Goal: Transaction & Acquisition: Purchase product/service

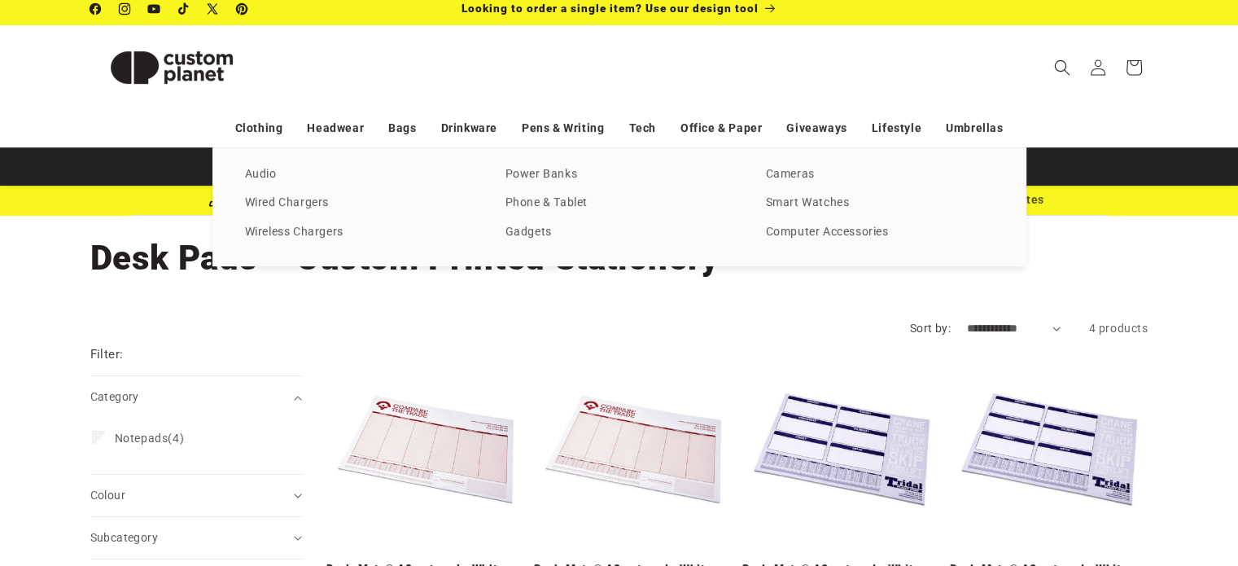
scroll to position [7, 0]
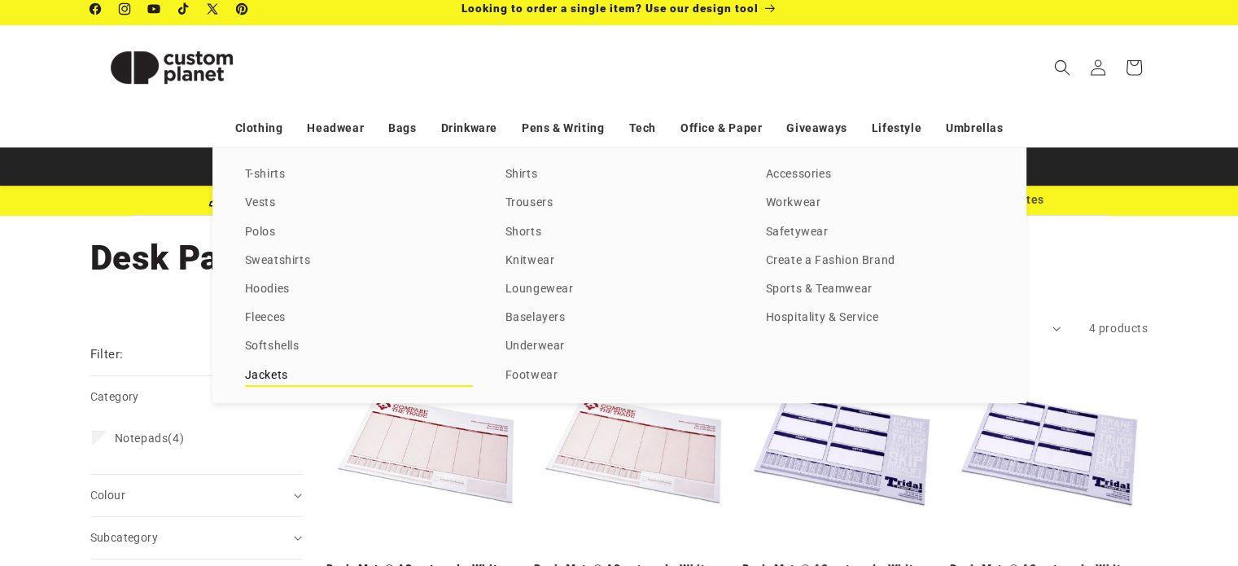
click at [273, 365] on link "Jackets" at bounding box center [359, 376] width 228 height 22
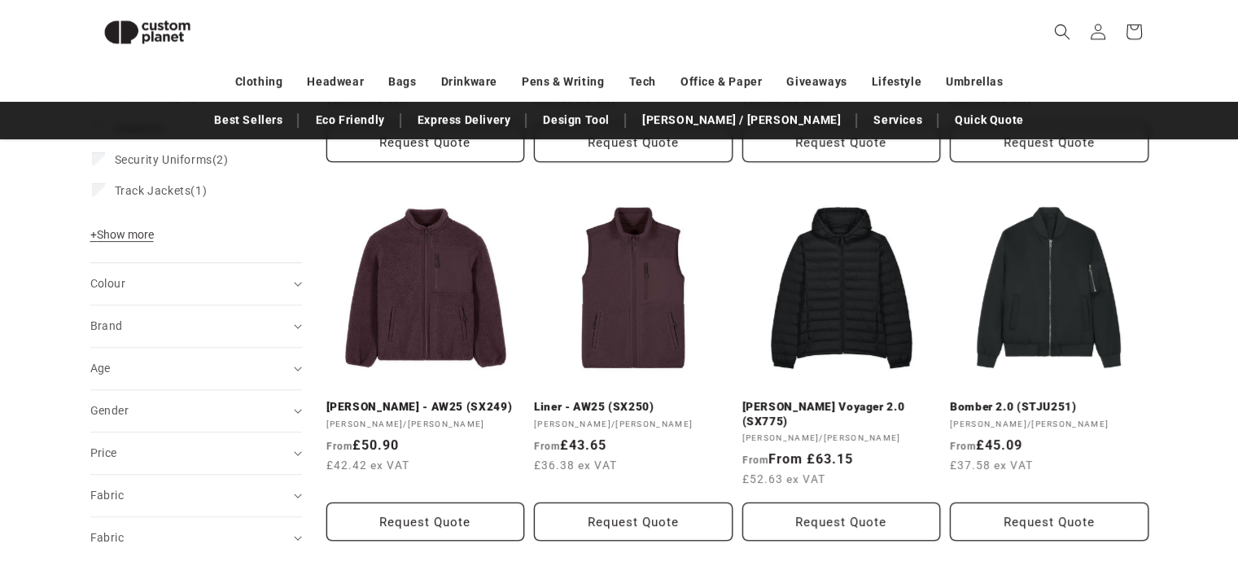
scroll to position [515, 0]
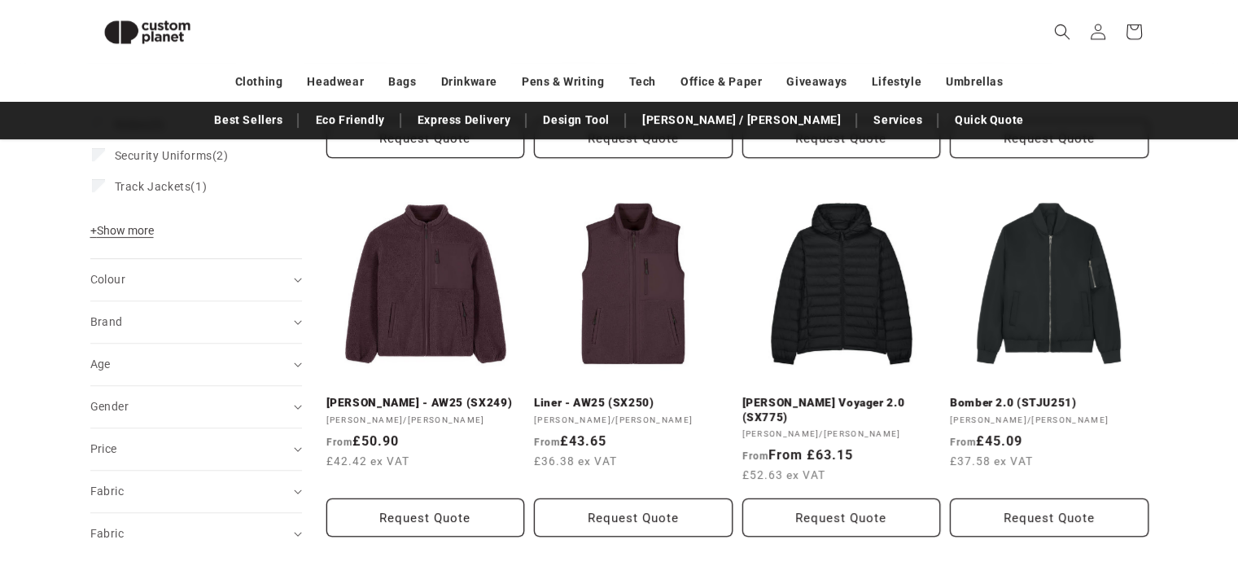
click at [164, 314] on div "Brand (0)" at bounding box center [189, 321] width 198 height 17
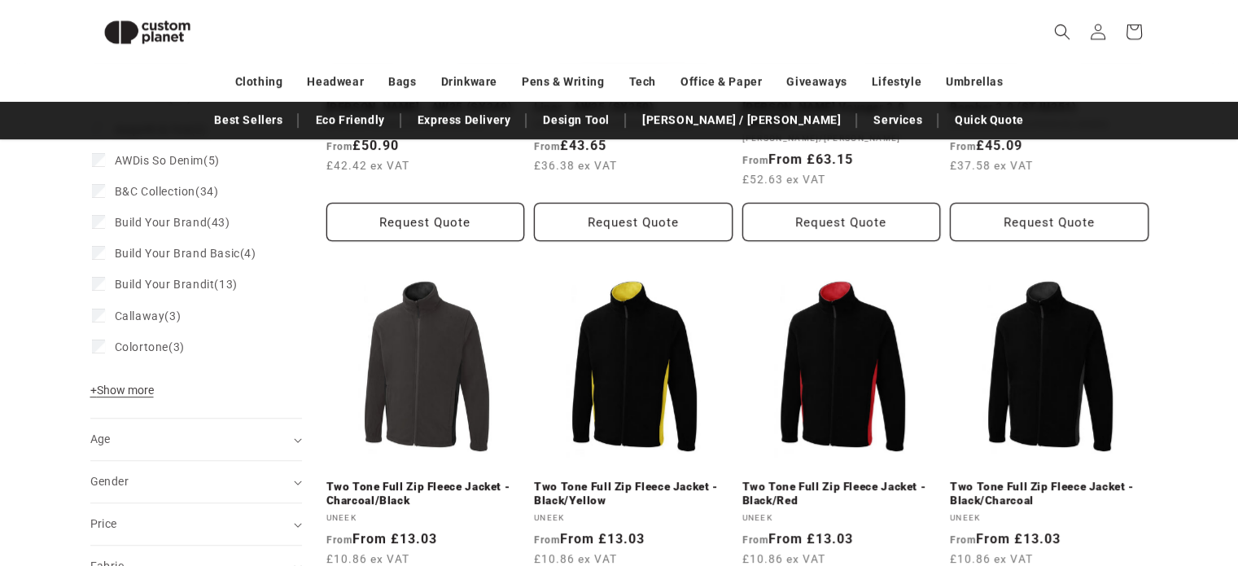
scroll to position [814, 0]
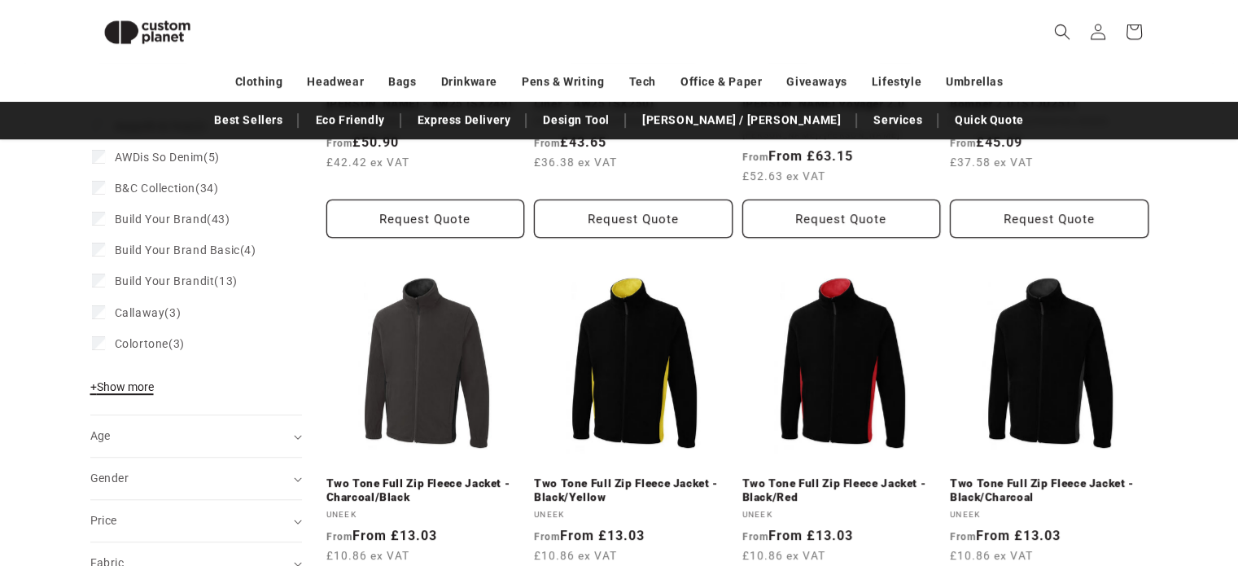
click at [120, 384] on span "+ Show more" at bounding box center [121, 386] width 63 height 13
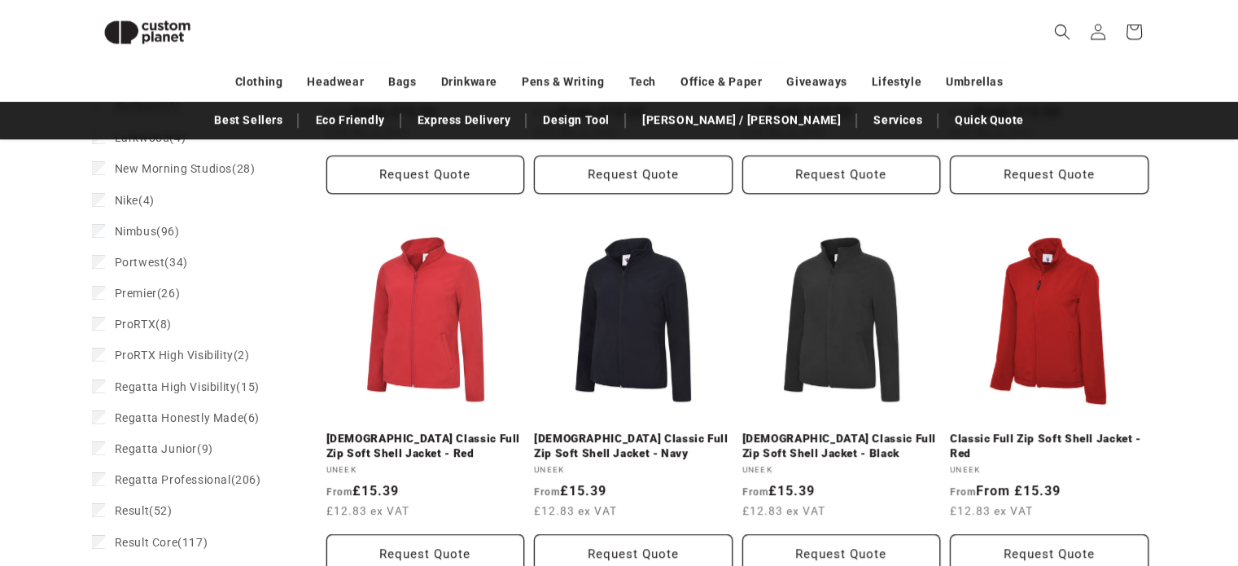
scroll to position [1272, 0]
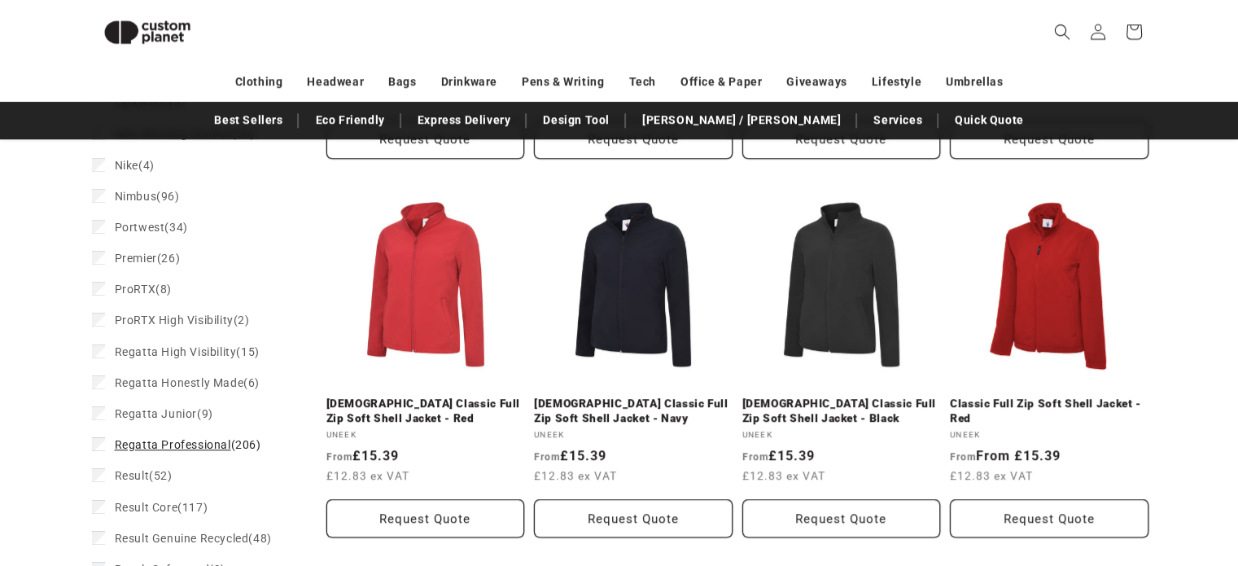
click at [115, 439] on span "Regatta Professional" at bounding box center [173, 444] width 116 height 13
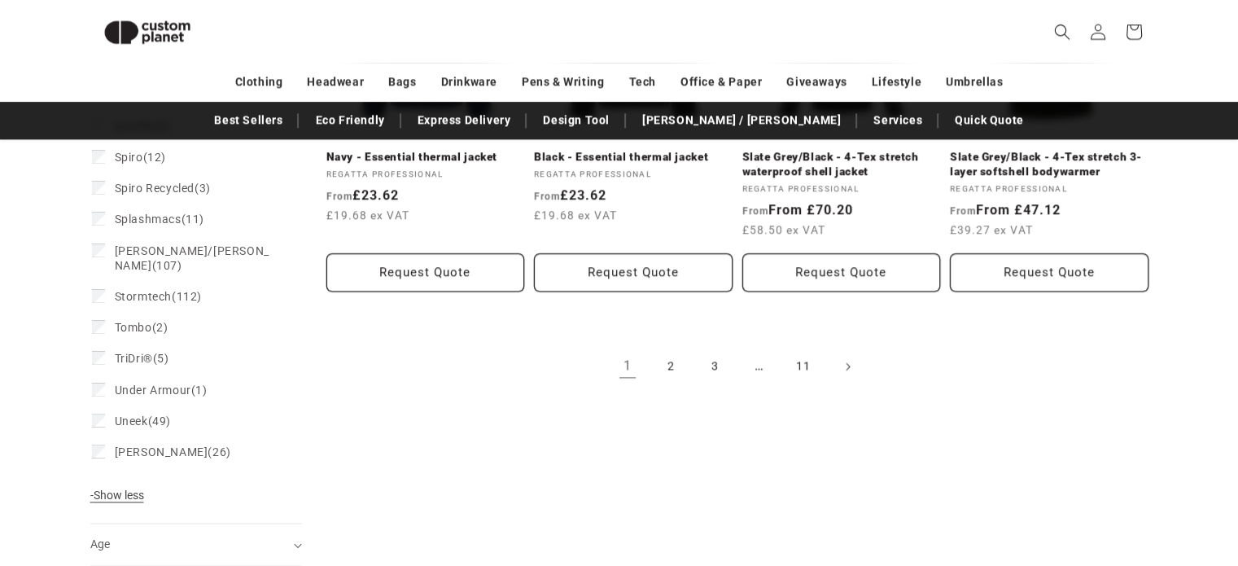
scroll to position [1904, 0]
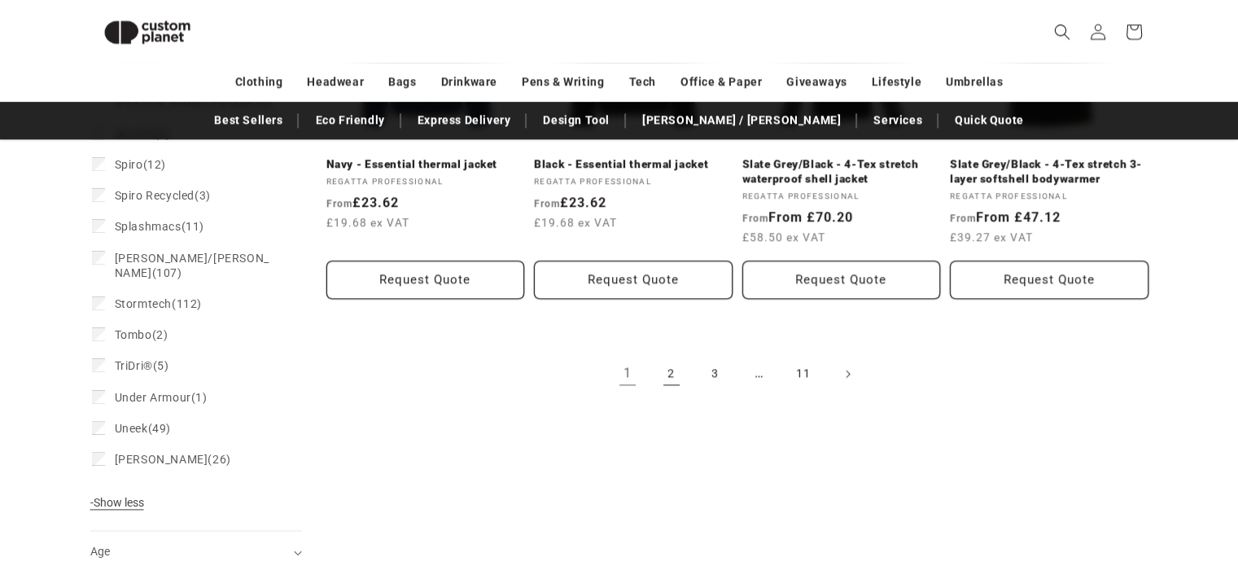
click at [676, 370] on link "2" at bounding box center [671, 374] width 36 height 36
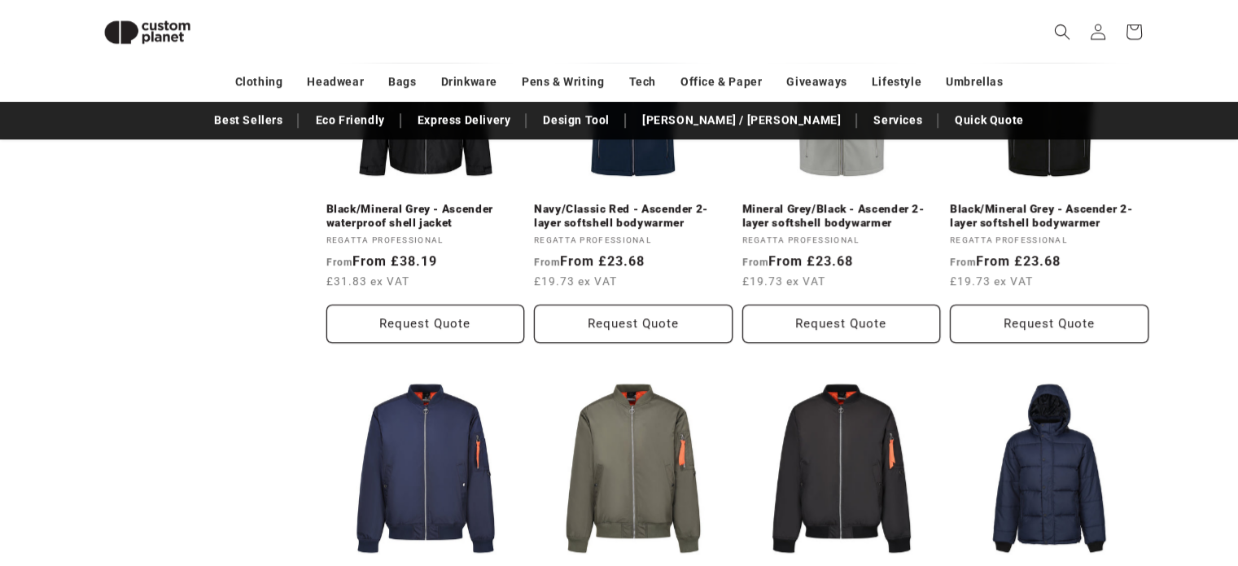
drag, startPoint x: 1249, startPoint y: 94, endPoint x: 1248, endPoint y: 377, distance: 282.4
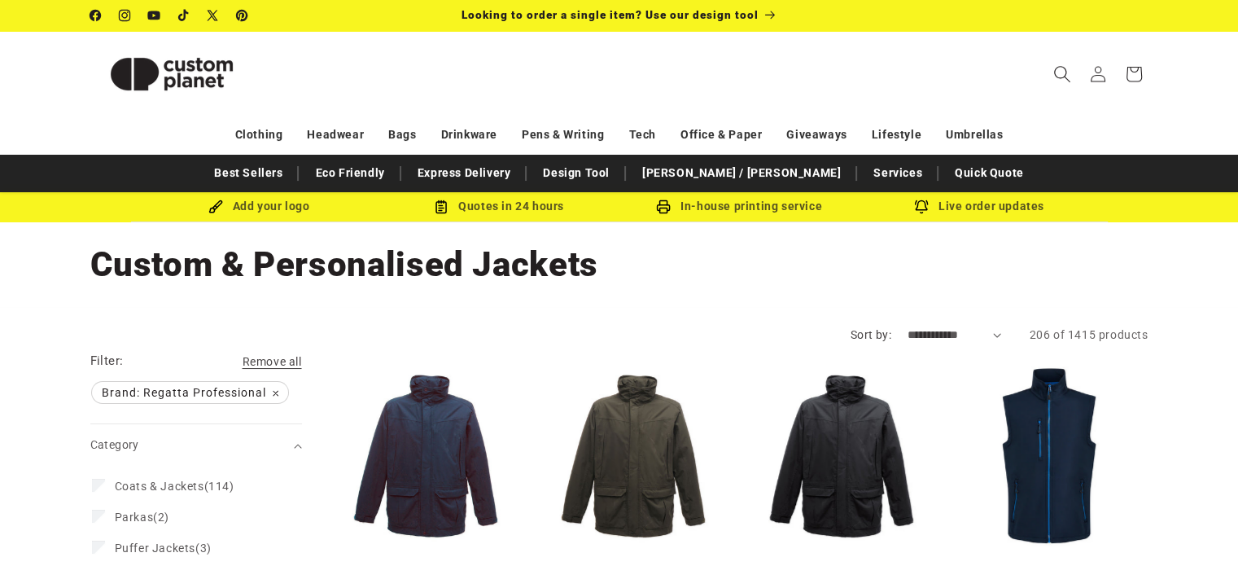
click at [1055, 73] on icon "Search" at bounding box center [1061, 73] width 17 height 17
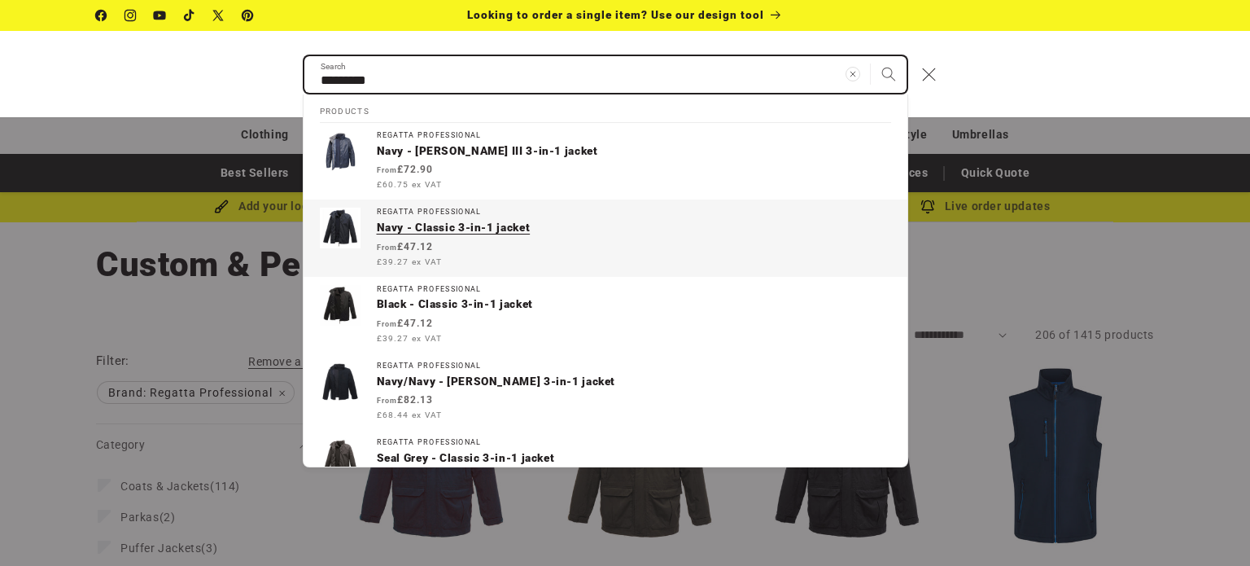
type input "*********"
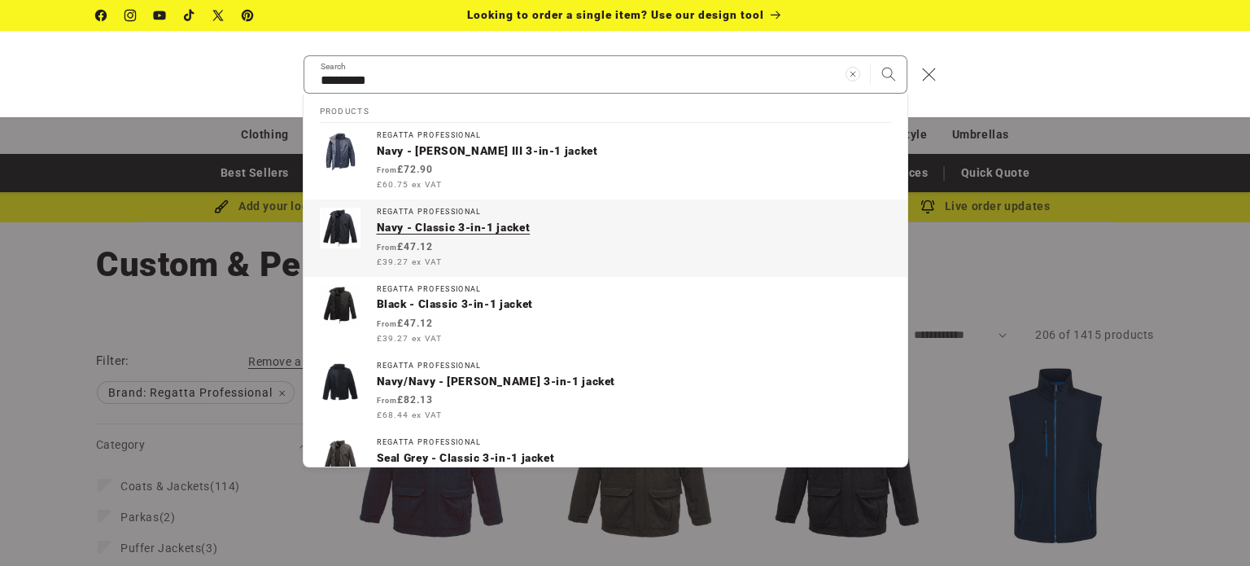
click at [462, 230] on p "Navy - Classic 3-in-1 jacket" at bounding box center [634, 228] width 514 height 15
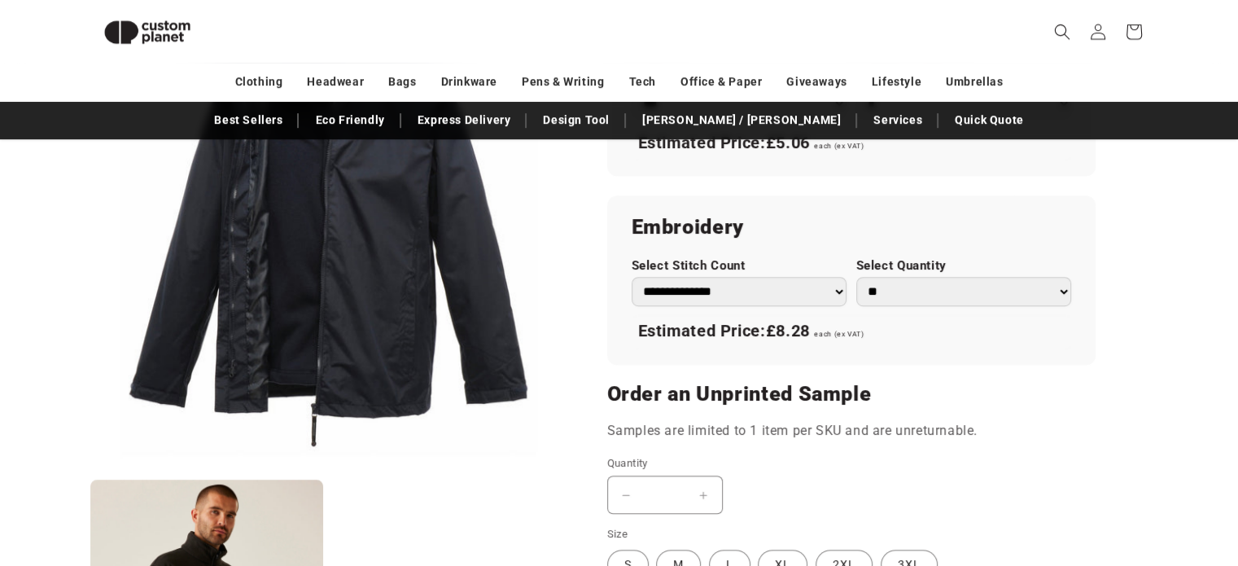
scroll to position [1020, 0]
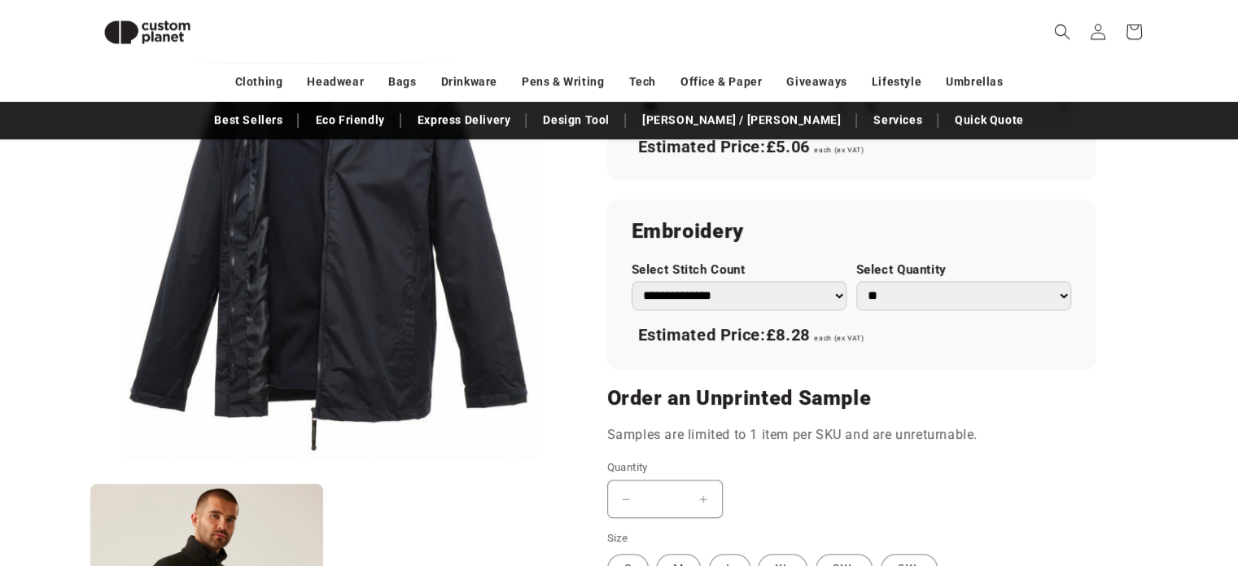
click at [819, 308] on div "**********" at bounding box center [851, 283] width 488 height 168
click at [801, 290] on select "**********" at bounding box center [738, 295] width 215 height 29
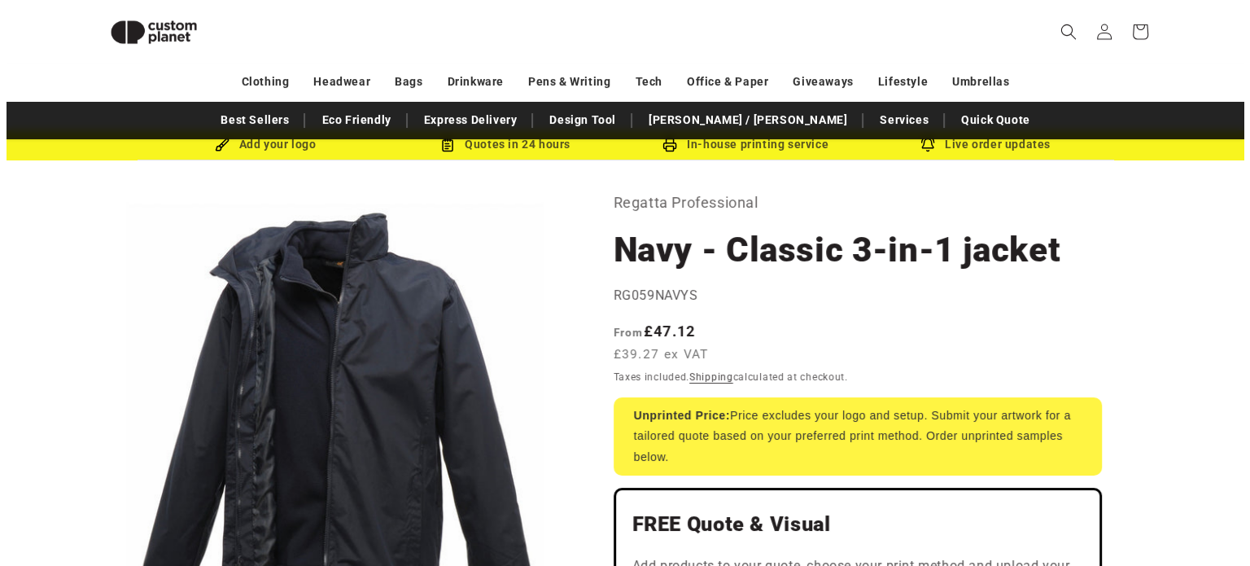
scroll to position [0, 0]
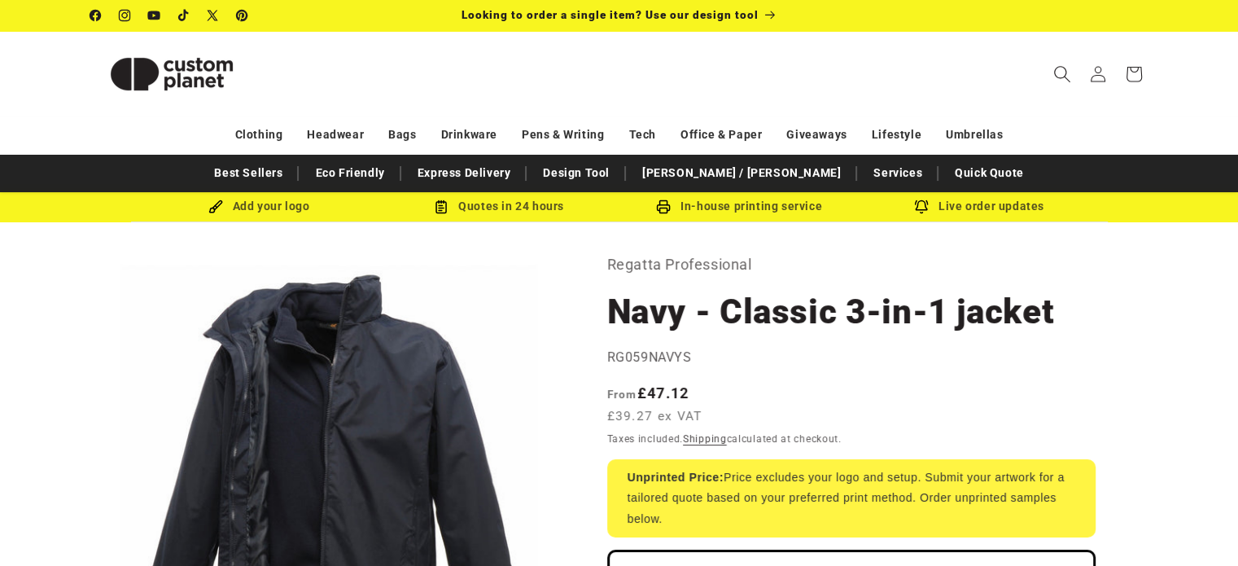
click at [1068, 69] on icon "Search" at bounding box center [1061, 73] width 17 height 17
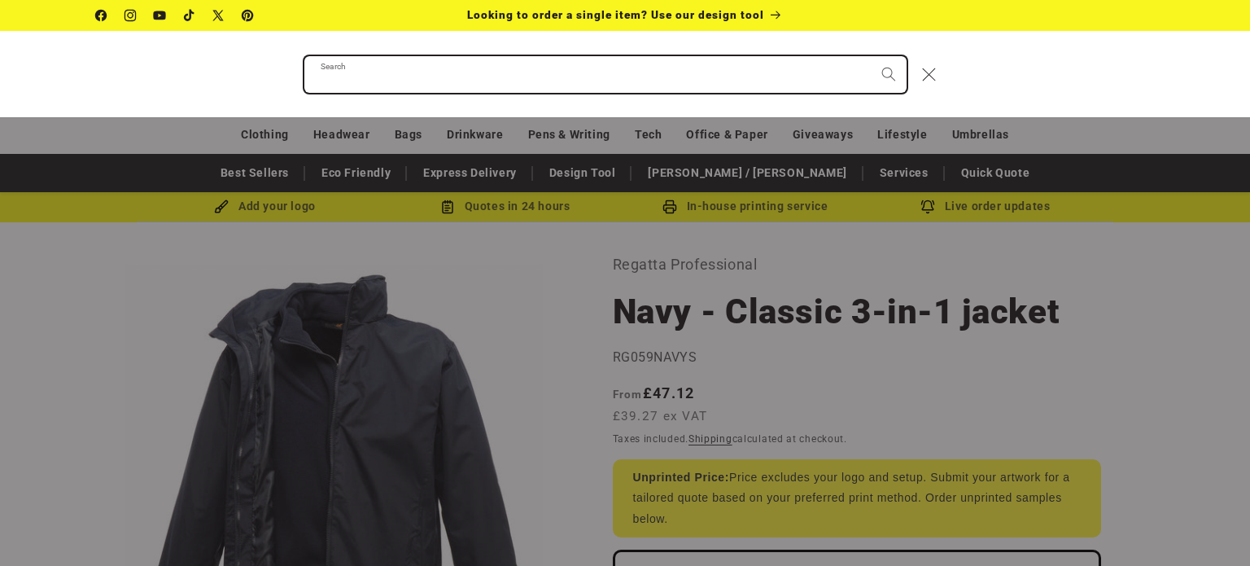
paste input "**********"
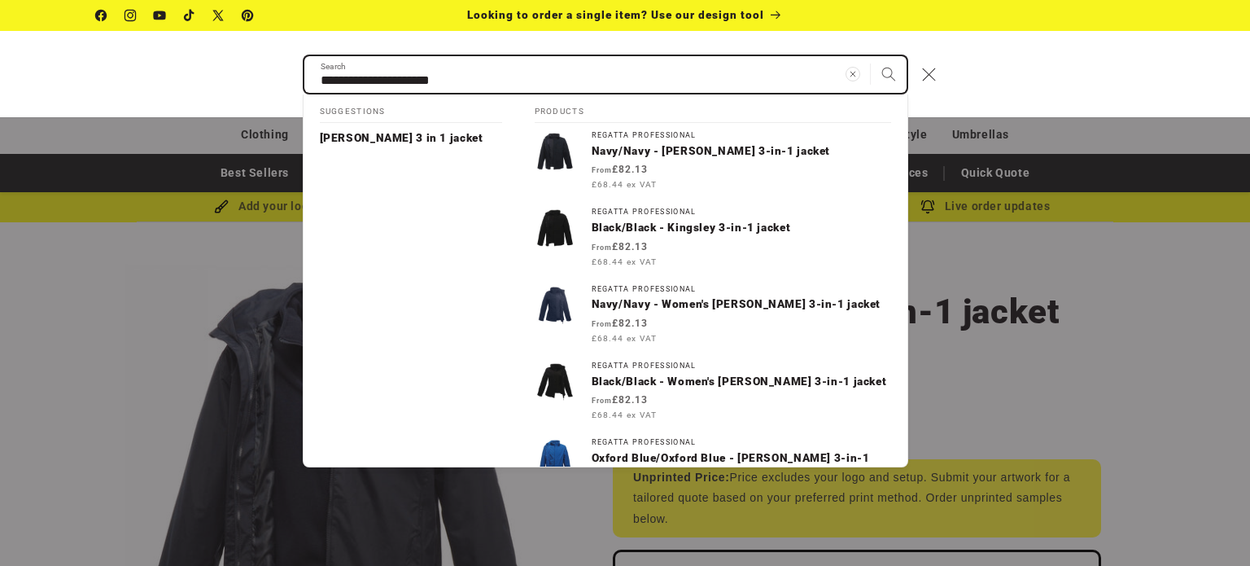
type input "**********"
click at [871, 56] on button "Search" at bounding box center [889, 74] width 36 height 36
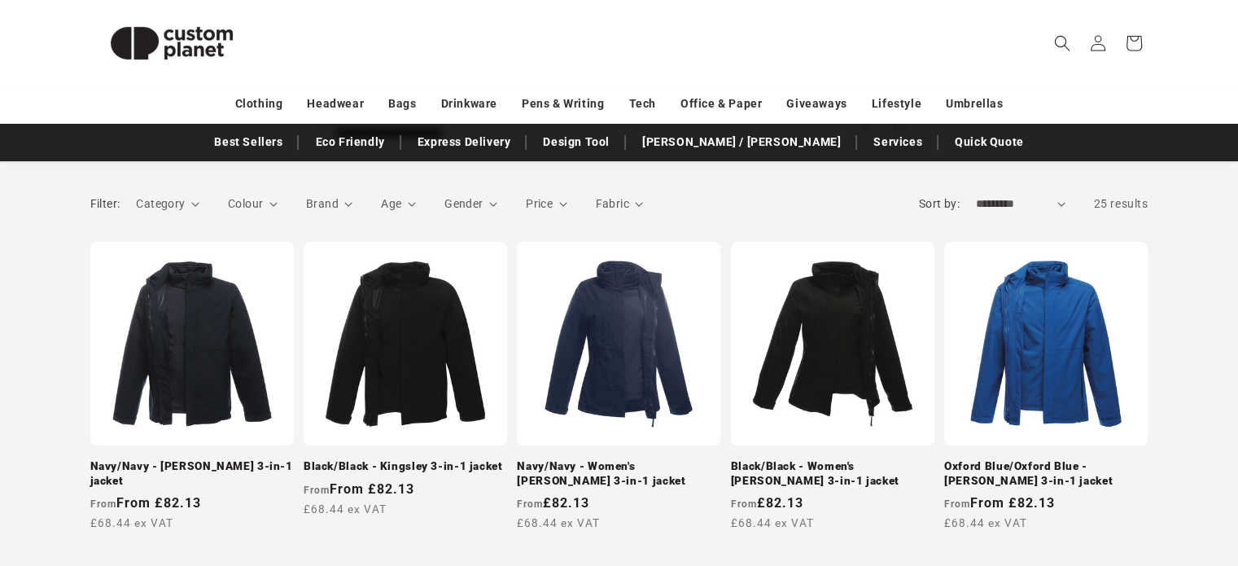
drag, startPoint x: 1249, startPoint y: 122, endPoint x: 1243, endPoint y: 176, distance: 54.0
click at [1237, 176] on html "**********" at bounding box center [619, 72] width 1238 height 566
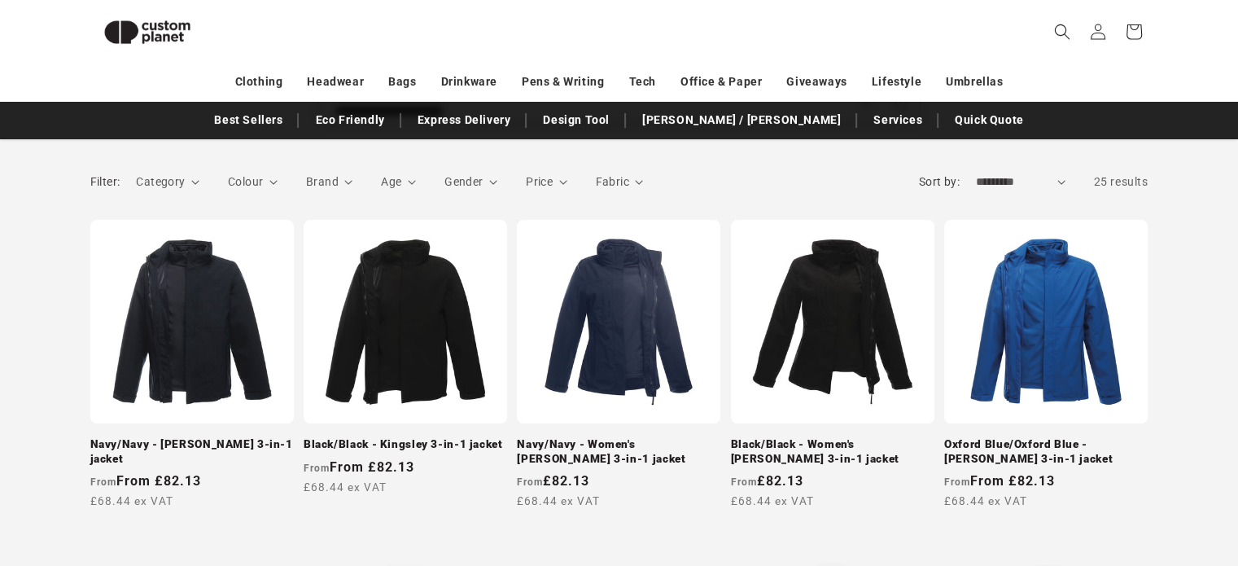
scroll to position [239, 0]
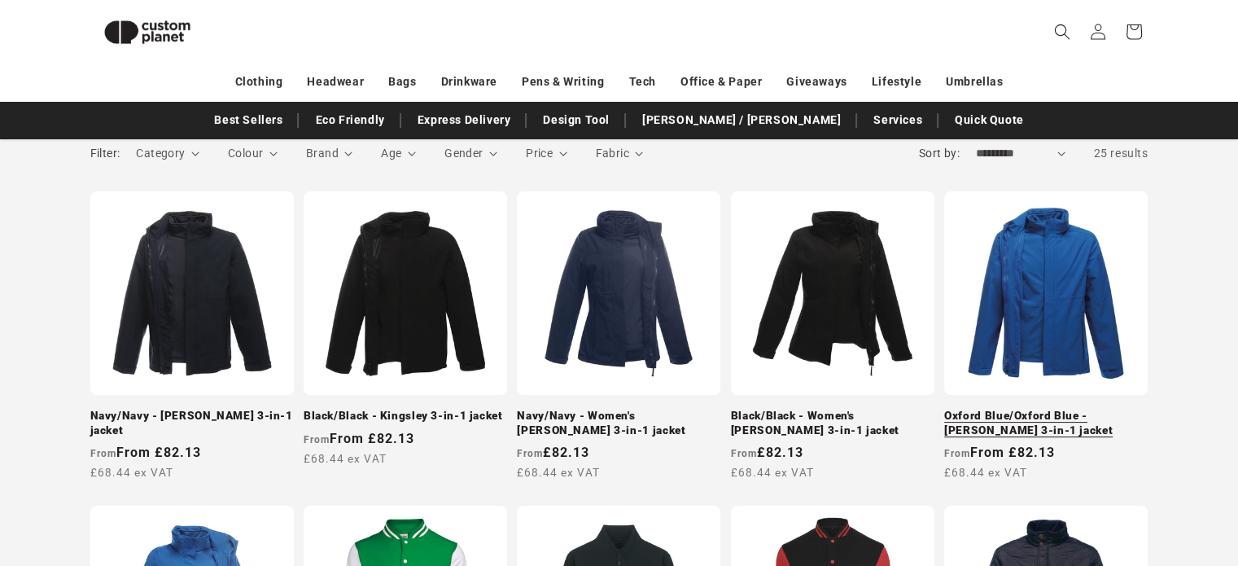
click at [1040, 408] on link "Oxford Blue/Oxford Blue - [PERSON_NAME] 3-in-1 jacket" at bounding box center [1045, 422] width 203 height 28
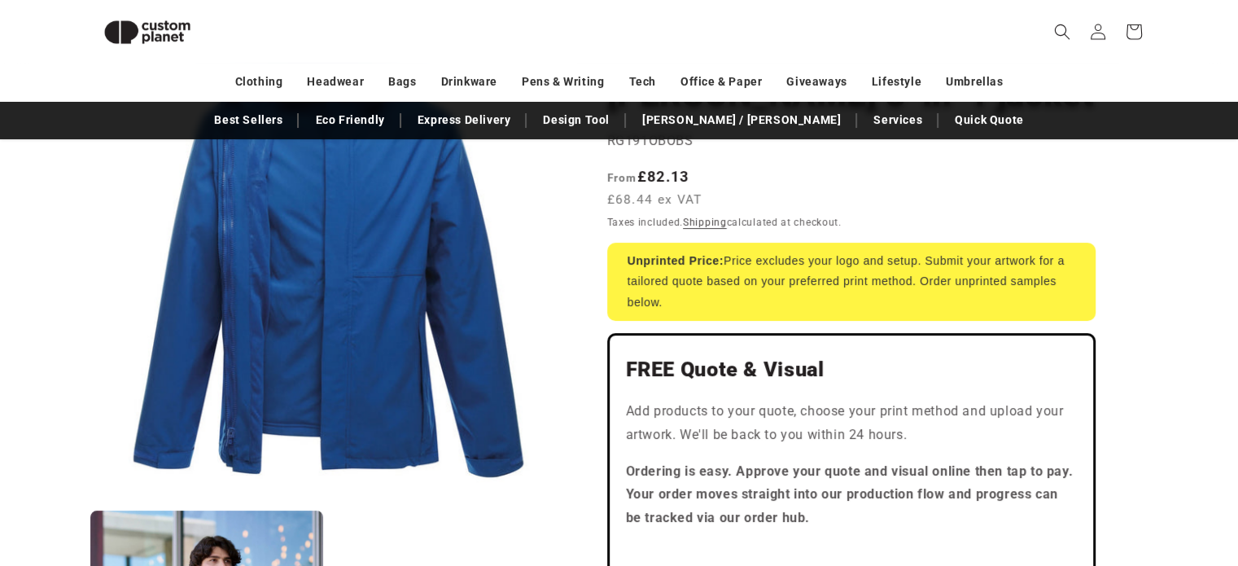
drag, startPoint x: 1249, startPoint y: 100, endPoint x: 1237, endPoint y: 162, distance: 63.0
click at [1237, 162] on html "Skip to content Facebook Instagram YouTube TikTok X (Twitter) Pinterest Looking…" at bounding box center [619, 32] width 1238 height 566
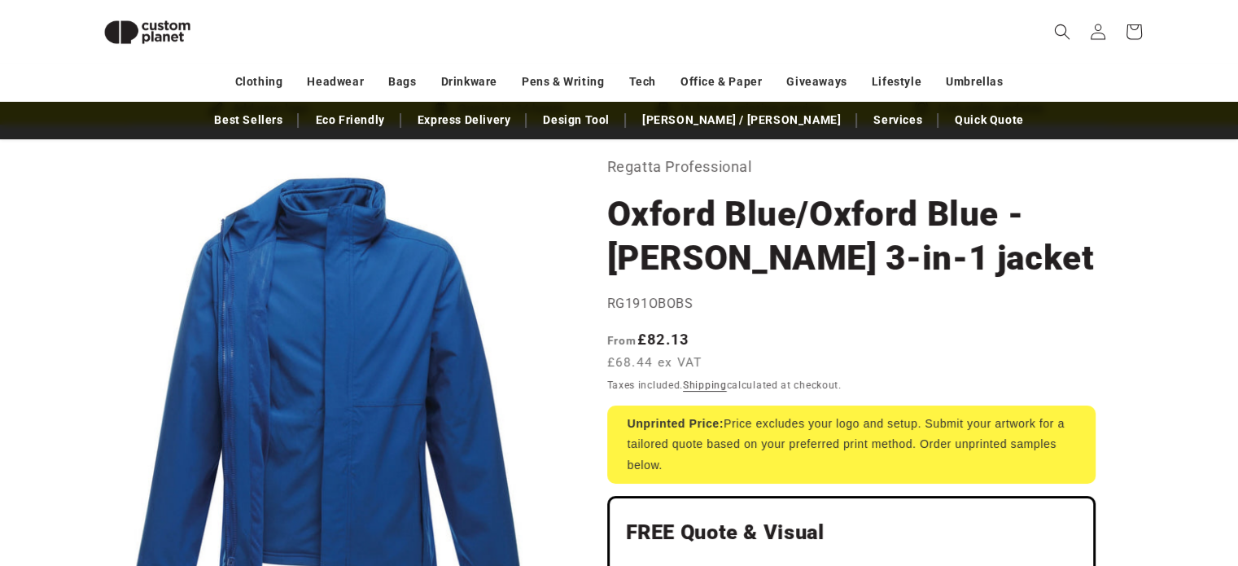
scroll to position [107, 0]
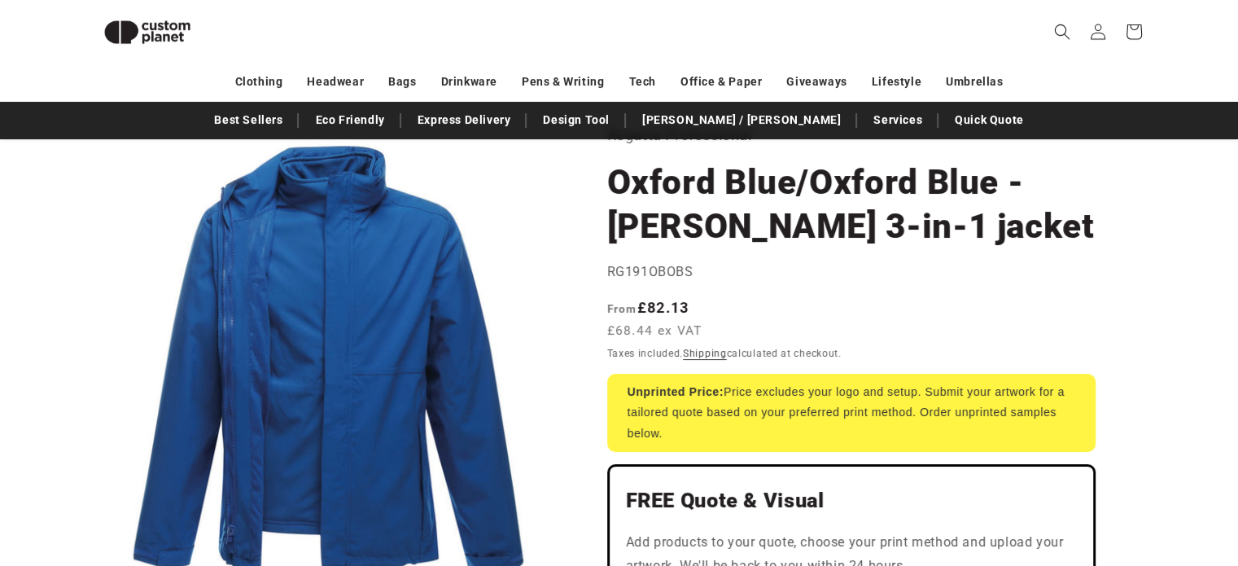
click at [898, 216] on h1 "Oxford Blue/Oxford Blue - [PERSON_NAME] 3-in-1 jacket" at bounding box center [851, 204] width 488 height 88
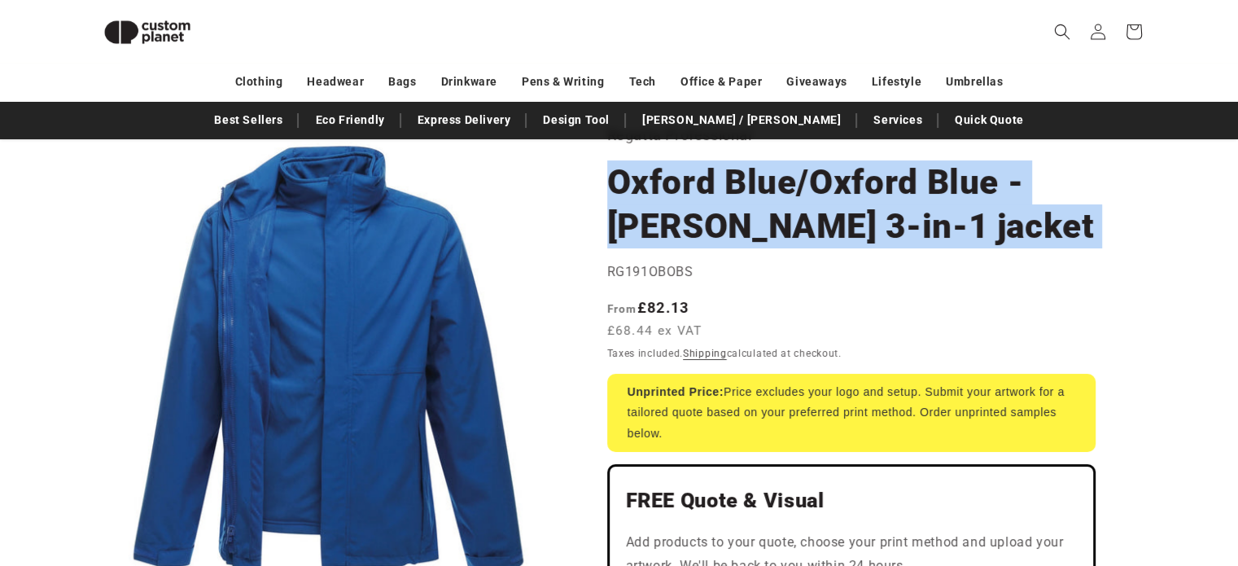
click at [898, 216] on h1 "Oxford Blue/Oxford Blue - [PERSON_NAME] 3-in-1 jacket" at bounding box center [851, 204] width 488 height 88
copy section "Oxford Blue/Oxford Blue - [PERSON_NAME] 3-in-1 jacket Oxford Blue/Oxford Blue -…"
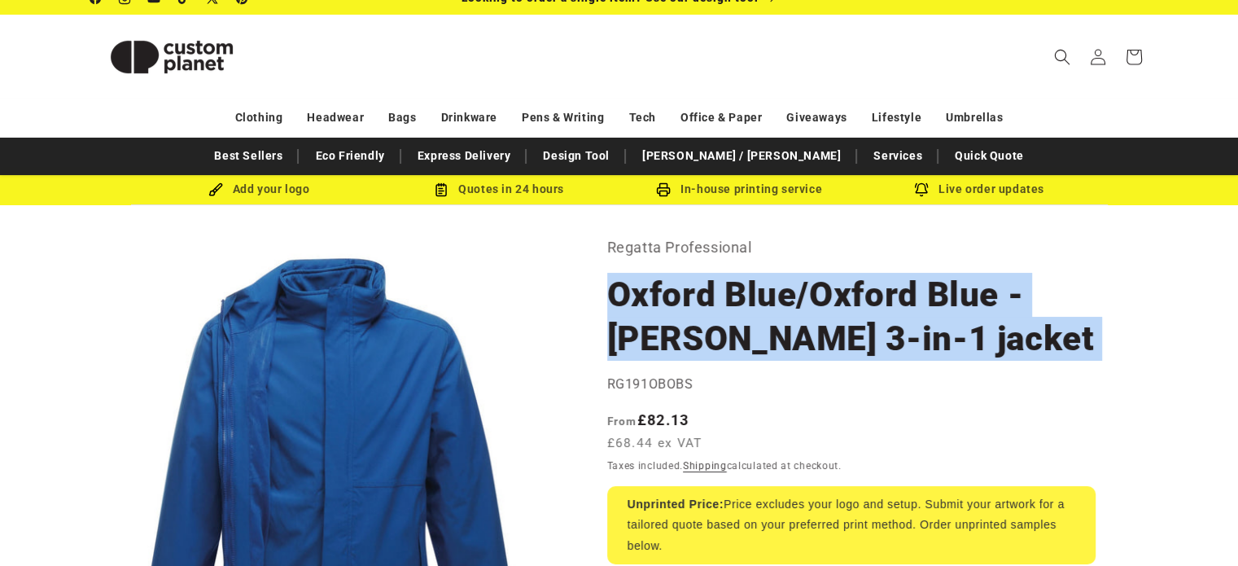
scroll to position [0, 0]
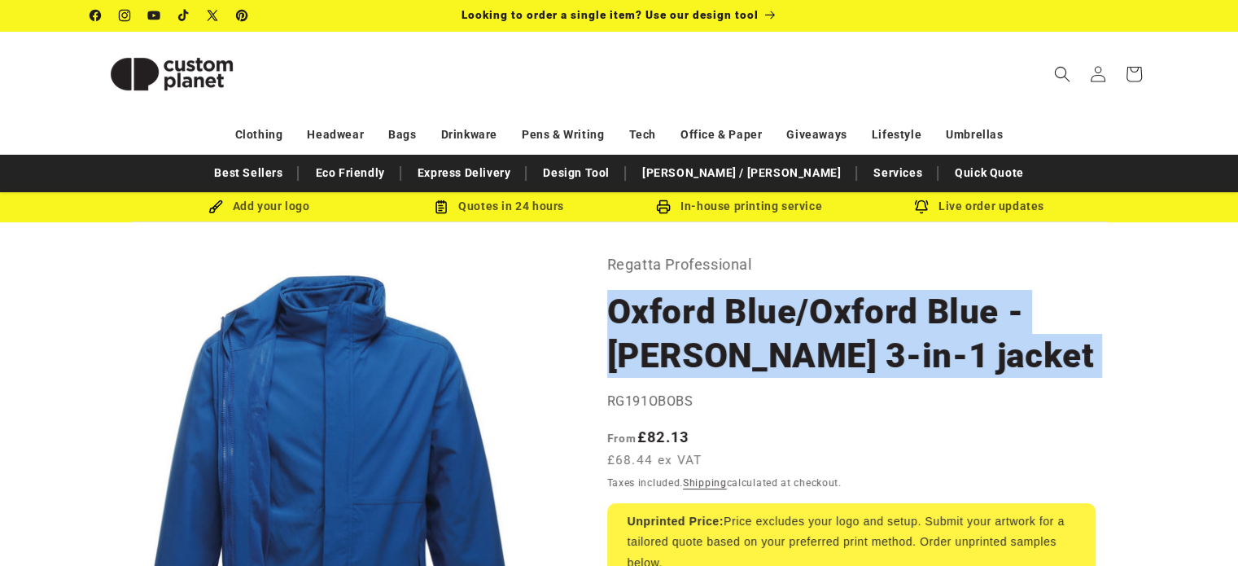
copy section "Oxford Blue/Oxford Blue - [PERSON_NAME] 3-in-1 jacket Oxford Blue/Oxford Blue -…"
